Goal: Information Seeking & Learning: Learn about a topic

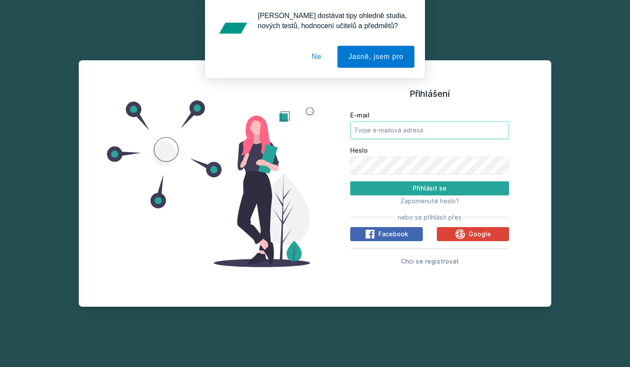
click at [409, 131] on input "E-mail" at bounding box center [429, 130] width 159 height 18
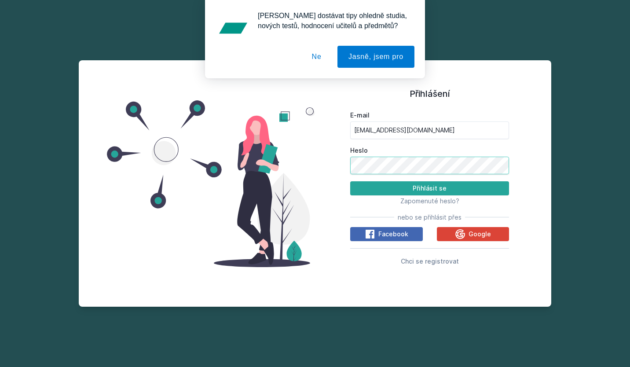
click at [350, 181] on button "Přihlásit se" at bounding box center [429, 188] width 159 height 14
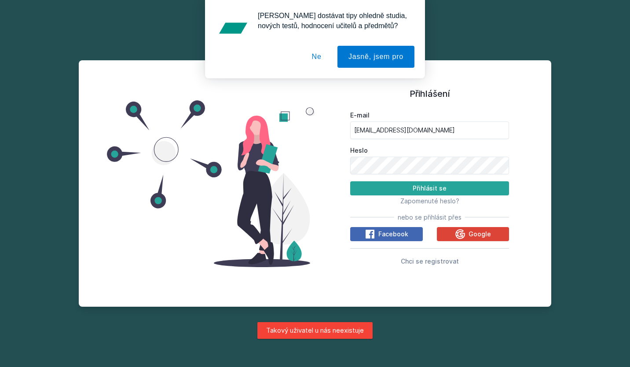
click at [321, 55] on button "Ne" at bounding box center [317, 57] width 32 height 22
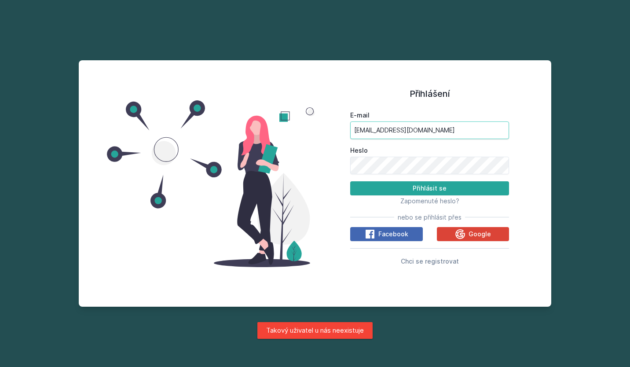
click at [374, 137] on input "[EMAIL_ADDRESS][DOMAIN_NAME]" at bounding box center [429, 130] width 159 height 18
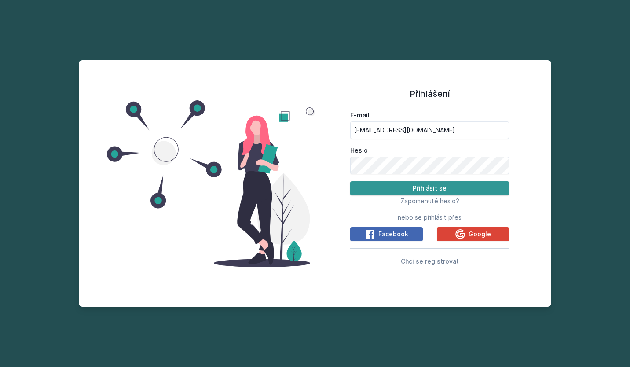
click at [402, 187] on button "Přihlásit se" at bounding box center [429, 188] width 159 height 14
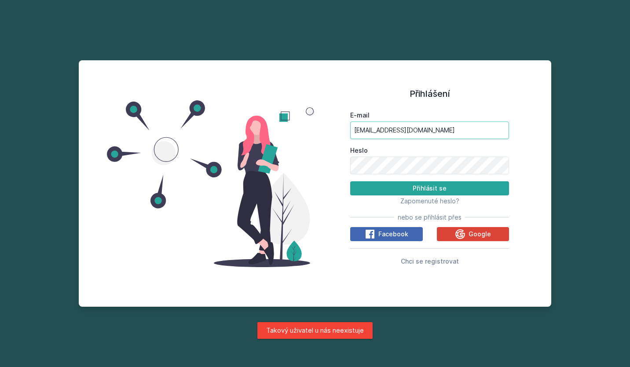
click at [407, 133] on input "[EMAIL_ADDRESS][DOMAIN_NAME]" at bounding box center [429, 130] width 159 height 18
type input "s"
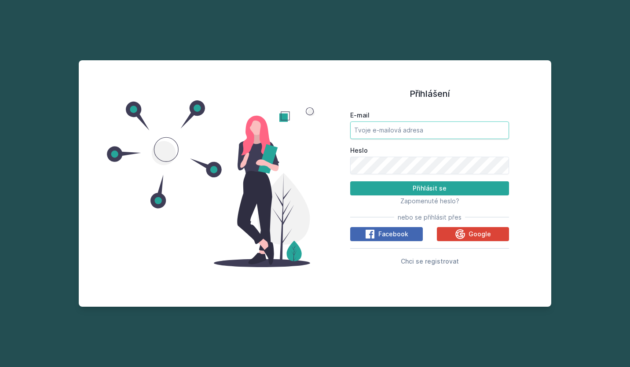
click at [407, 133] on input "E-mail" at bounding box center [429, 130] width 159 height 18
type input "[EMAIL_ADDRESS][DOMAIN_NAME]"
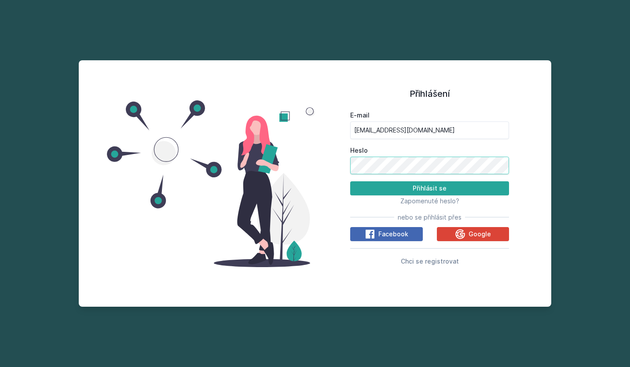
click at [350, 181] on button "Přihlásit se" at bounding box center [429, 188] width 159 height 14
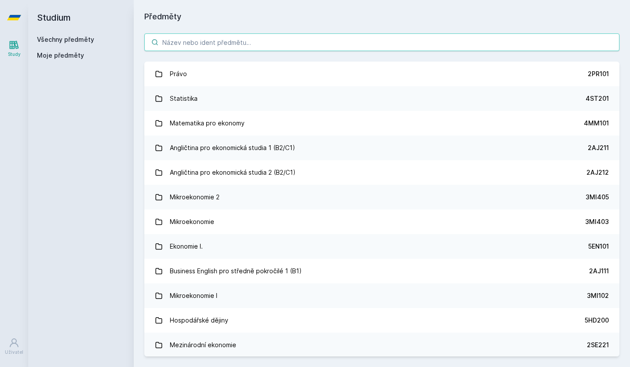
click at [259, 42] on input "search" at bounding box center [381, 42] width 475 height 18
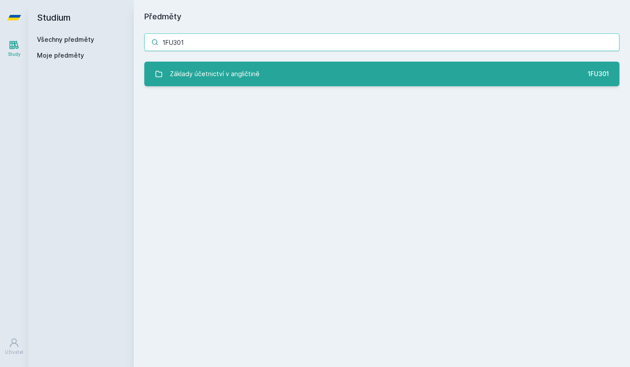
type input "1FU301"
click at [252, 74] on div "Základy účetnictví v angličtině" at bounding box center [215, 74] width 90 height 18
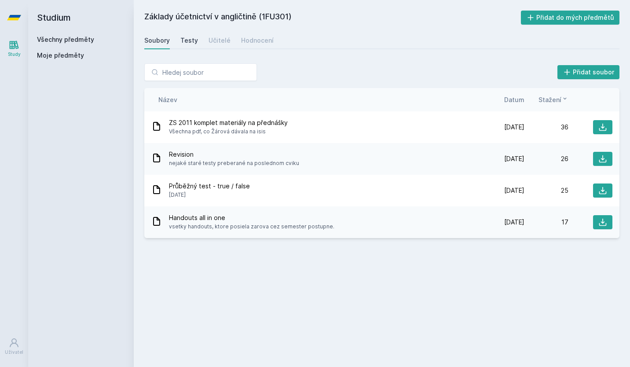
click at [191, 33] on link "Testy" at bounding box center [189, 41] width 18 height 18
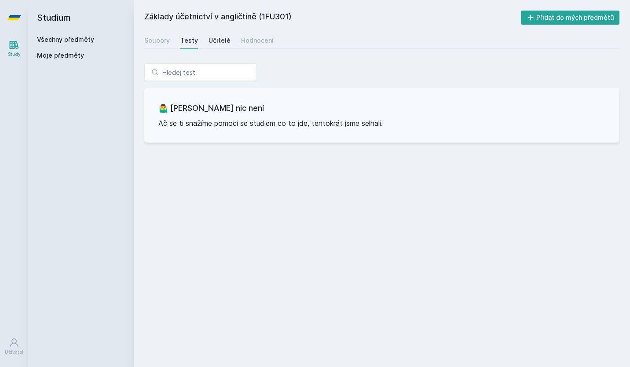
click at [221, 34] on link "Učitelé" at bounding box center [220, 41] width 22 height 18
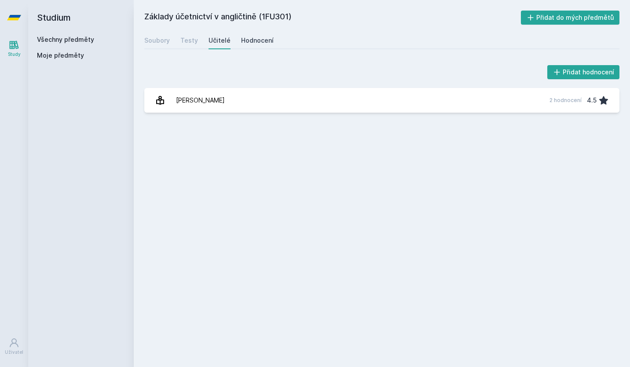
click at [243, 38] on div "Hodnocení" at bounding box center [257, 40] width 33 height 9
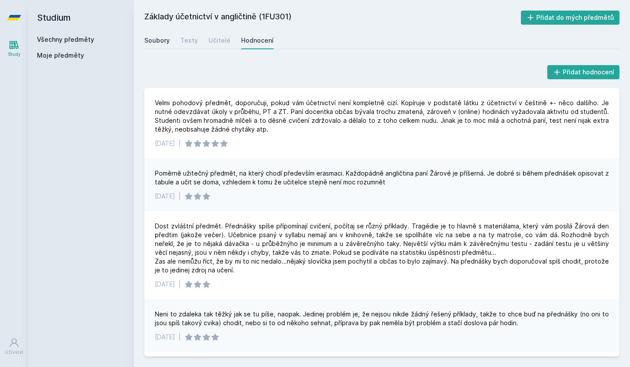
click at [164, 34] on link "Soubory" at bounding box center [157, 41] width 26 height 18
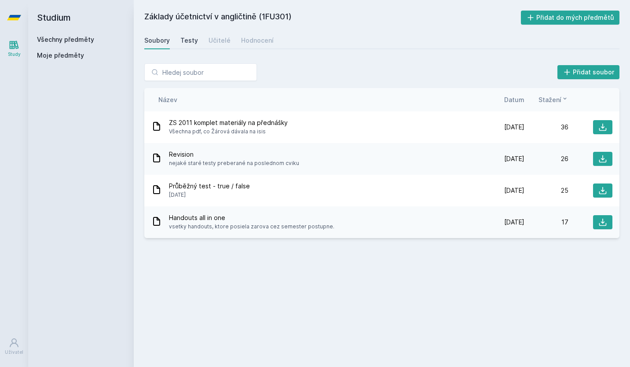
click at [195, 48] on link "Testy" at bounding box center [189, 41] width 18 height 18
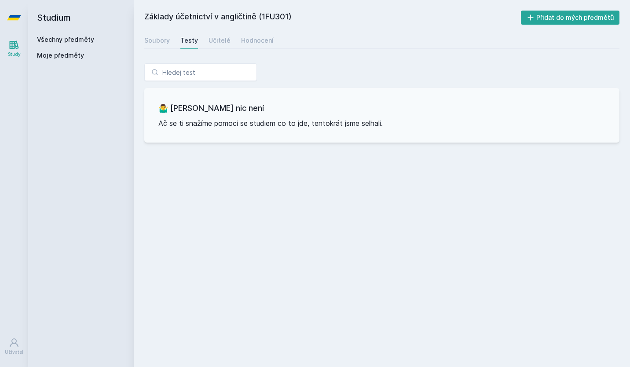
click at [213, 49] on div "Základy účetnictví v angličtině (1FU301) Přidat do mých předmětů [GEOGRAPHIC_DA…" at bounding box center [381, 184] width 475 height 346
click at [213, 44] on div "Učitelé" at bounding box center [220, 40] width 22 height 9
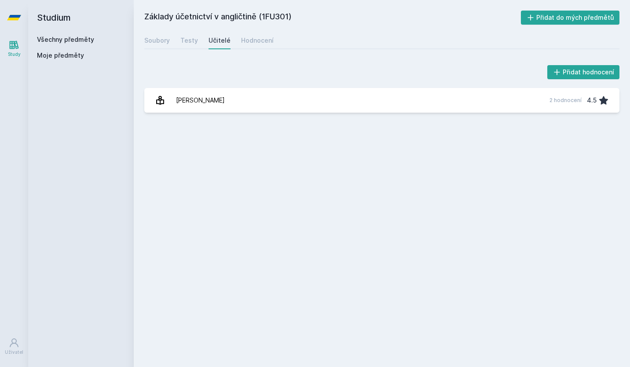
click at [189, 18] on h2 "Základy účetnictví v angličtině (1FU301)" at bounding box center [332, 18] width 377 height 14
copy div "Základy účetnictví v angličtině (1FU301)"
